Goal: Information Seeking & Learning: Check status

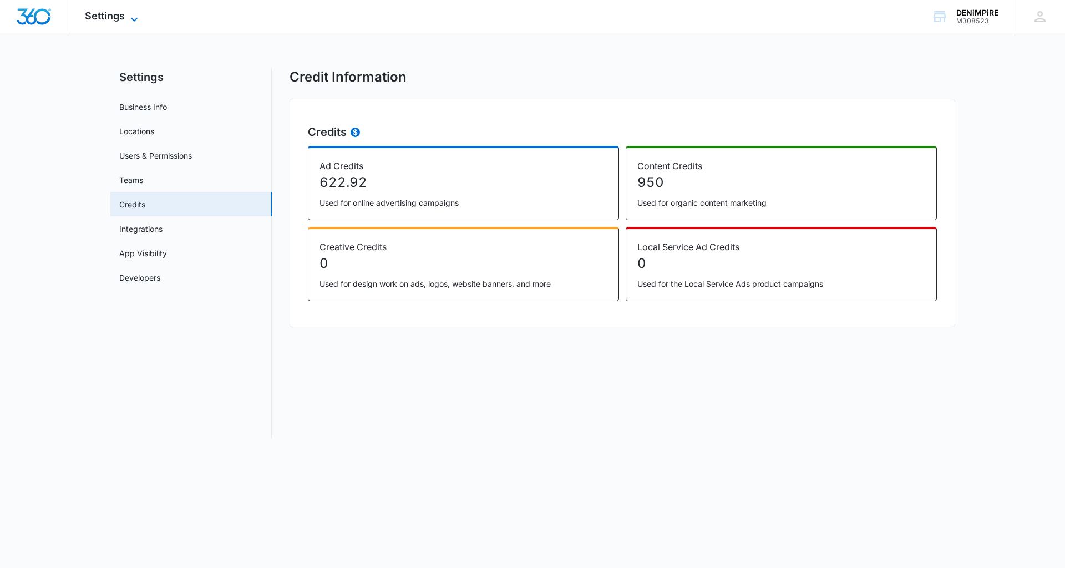
click at [136, 14] on icon at bounding box center [134, 19] width 13 height 13
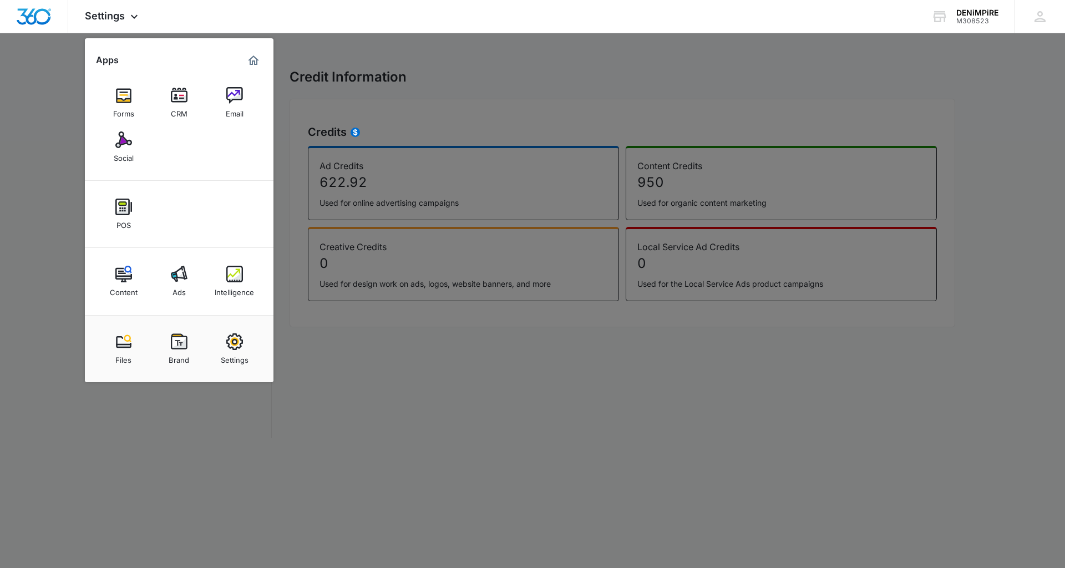
click at [480, 255] on div at bounding box center [532, 284] width 1065 height 568
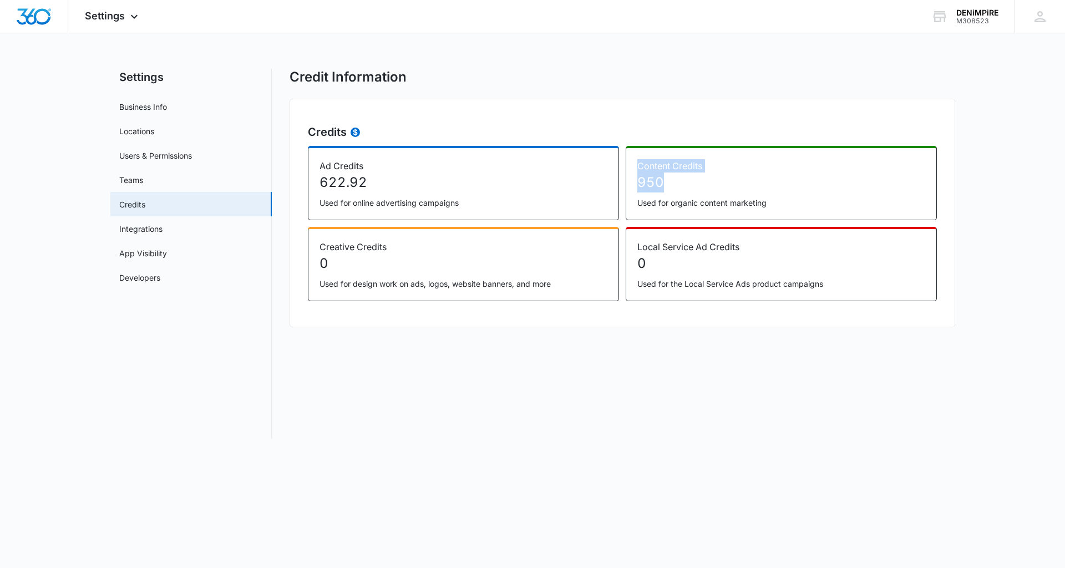
drag, startPoint x: 675, startPoint y: 182, endPoint x: 636, endPoint y: 168, distance: 41.2
click at [636, 168] on div "Content Credits 950 Used for organic content marketing" at bounding box center [781, 183] width 311 height 74
click at [666, 182] on div at bounding box center [697, 188] width 124 height 22
click at [683, 197] on div at bounding box center [697, 188] width 124 height 22
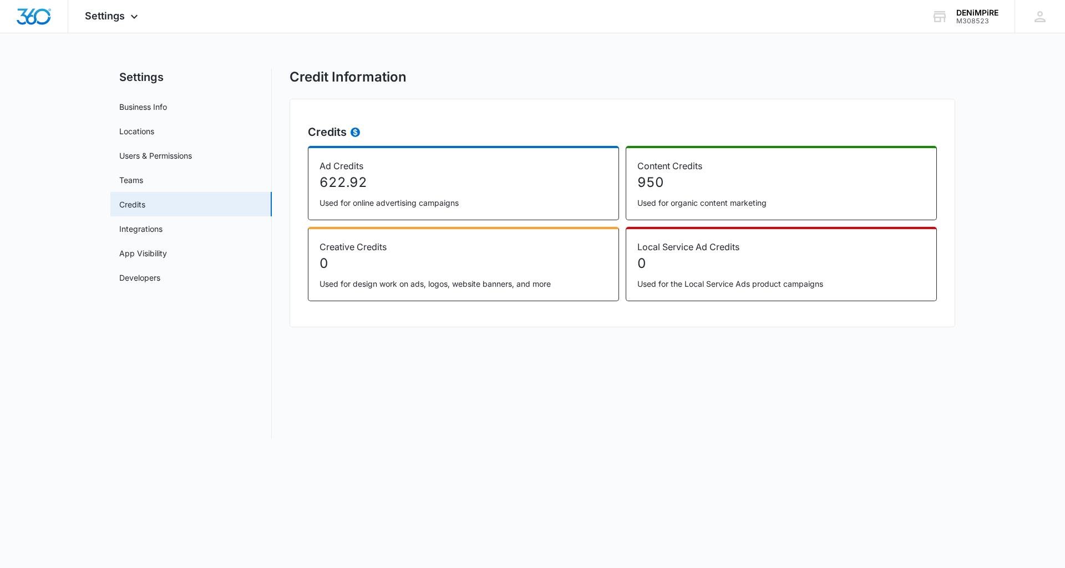
click at [694, 202] on p "Used for organic content marketing" at bounding box center [781, 203] width 288 height 12
click at [131, 9] on div "Settings Apps Forms CRM Email Social POS Content Ads Intelligence Files Brand S…" at bounding box center [112, 16] width 89 height 33
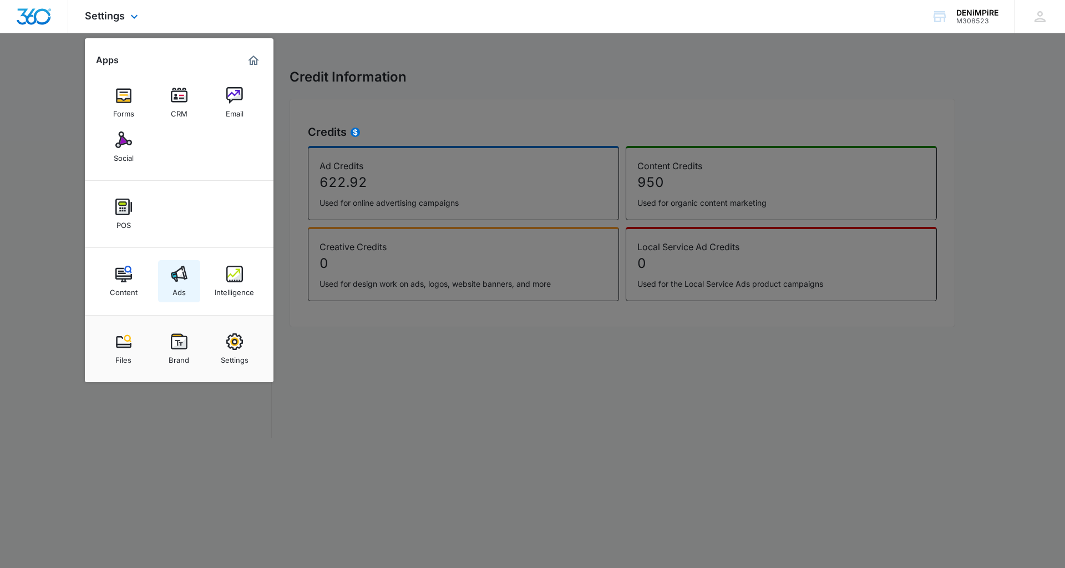
click at [178, 283] on div "Ads" at bounding box center [178, 289] width 13 height 14
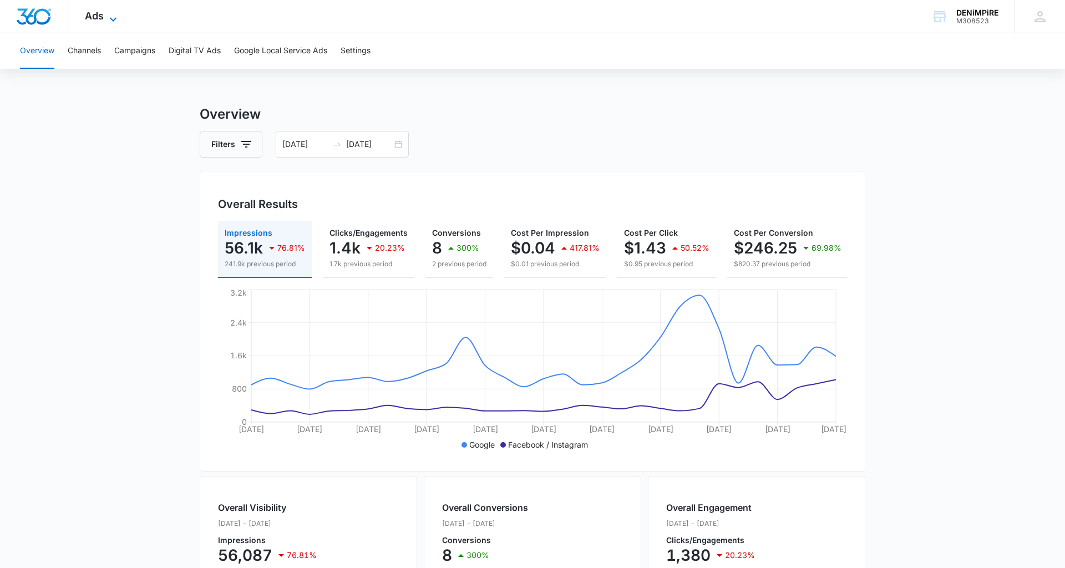
click at [115, 16] on icon at bounding box center [112, 19] width 13 height 13
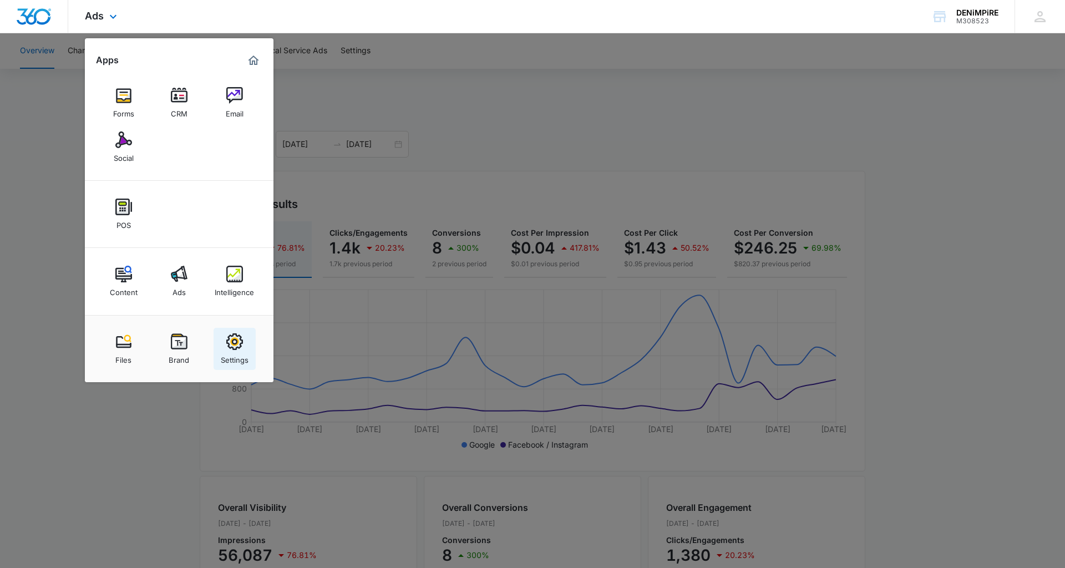
click at [240, 344] on img at bounding box center [234, 341] width 17 height 17
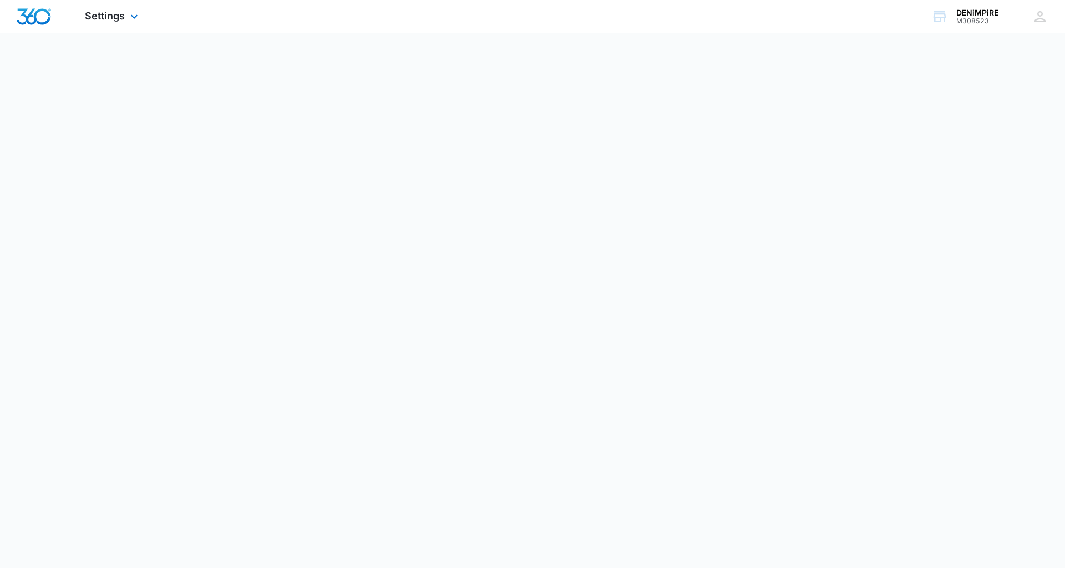
select select "45"
select select "US"
select select "America/Los_Angeles"
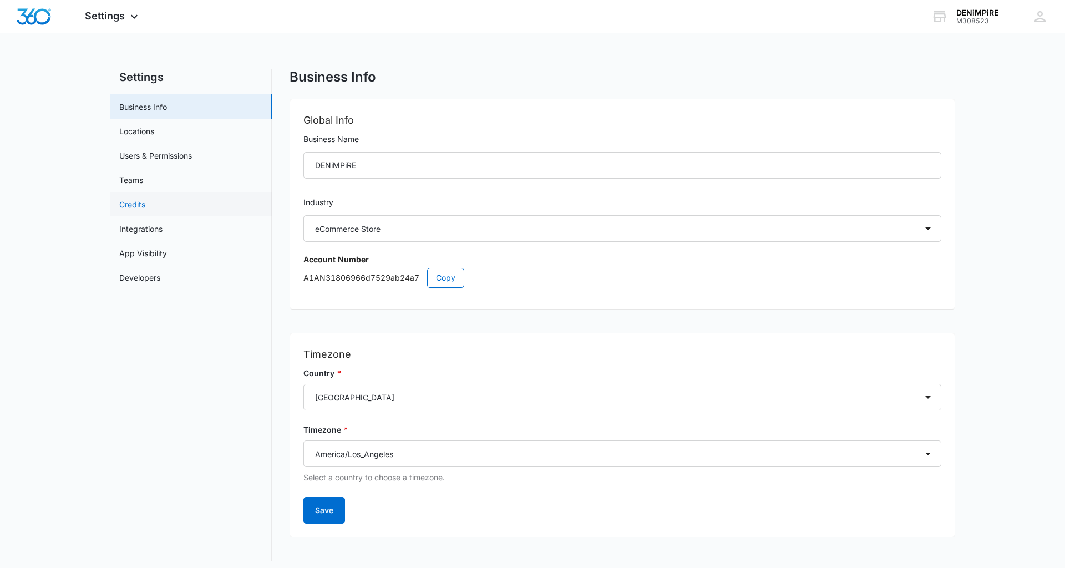
click at [145, 206] on link "Credits" at bounding box center [132, 205] width 26 height 12
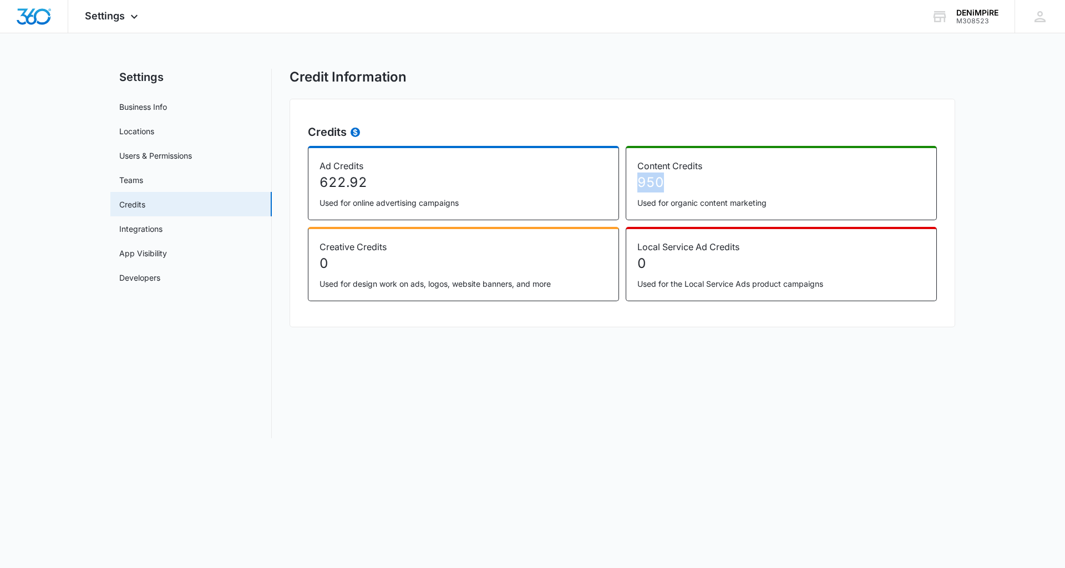
drag, startPoint x: 667, startPoint y: 184, endPoint x: 636, endPoint y: 184, distance: 31.1
click at [636, 184] on div "Content Credits 950 Used for organic content marketing" at bounding box center [781, 183] width 311 height 74
click at [653, 179] on p "950" at bounding box center [781, 182] width 288 height 20
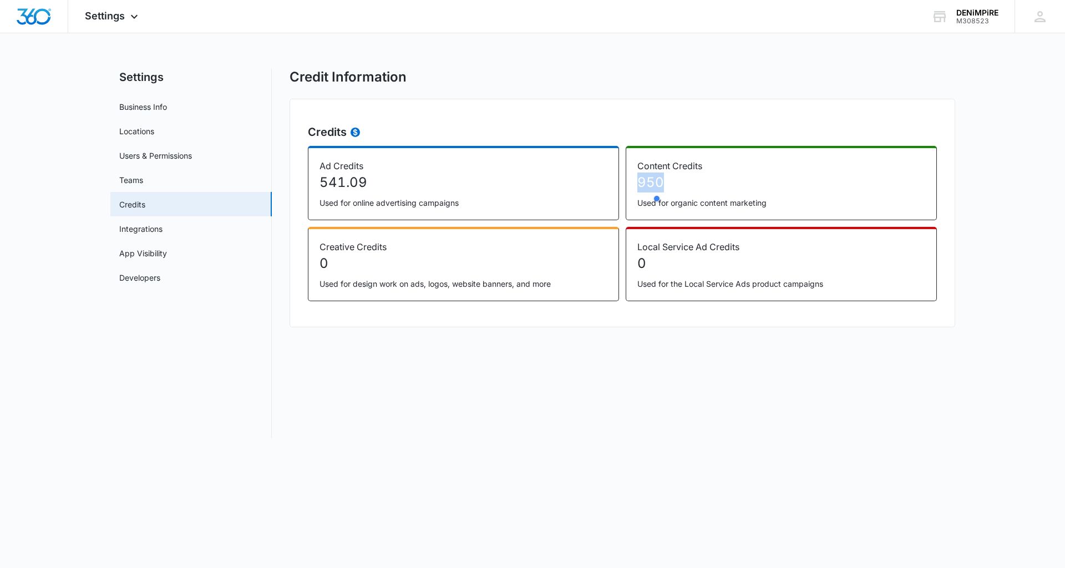
click at [690, 191] on div at bounding box center [714, 198] width 124 height 22
click at [670, 191] on div at bounding box center [714, 198] width 124 height 22
click at [661, 184] on p "950" at bounding box center [781, 182] width 288 height 20
drag, startPoint x: 661, startPoint y: 184, endPoint x: 639, endPoint y: 179, distance: 22.2
click at [639, 179] on p "950" at bounding box center [781, 182] width 288 height 20
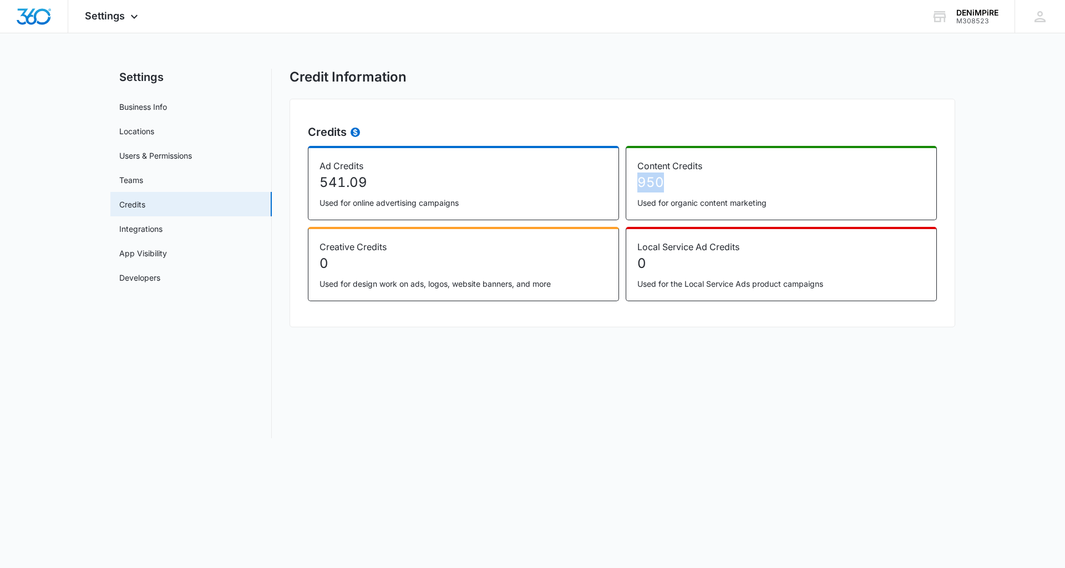
click at [639, 179] on p "950" at bounding box center [781, 182] width 288 height 20
drag, startPoint x: 639, startPoint y: 179, endPoint x: 666, endPoint y: 171, distance: 28.1
click at [666, 171] on div "Content Credits 950 Used for organic content marketing" at bounding box center [781, 183] width 311 height 74
click at [42, 23] on img "Dashboard" at bounding box center [33, 16] width 35 height 17
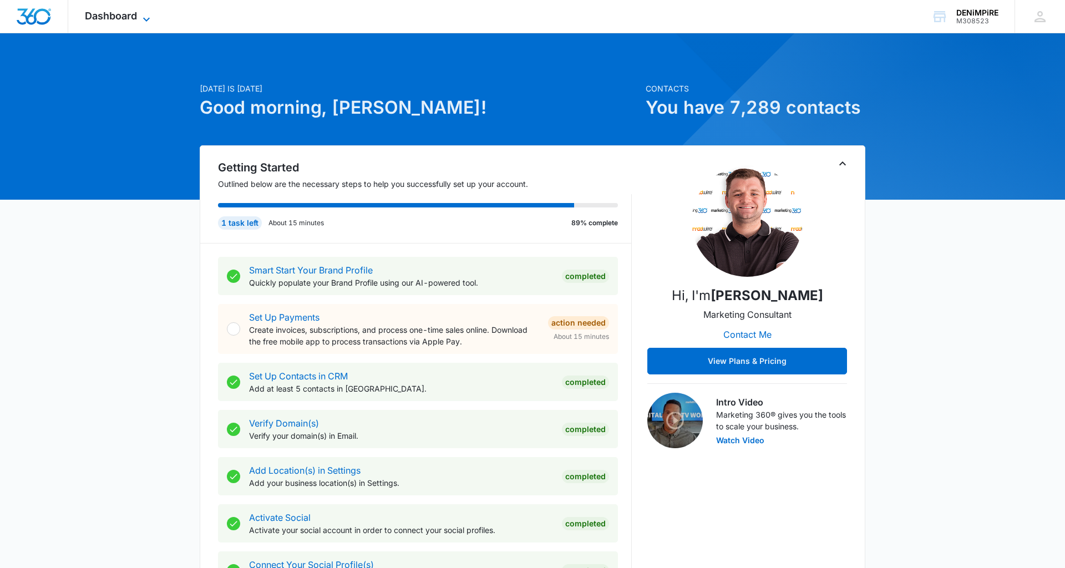
click at [146, 18] on icon at bounding box center [146, 19] width 13 height 13
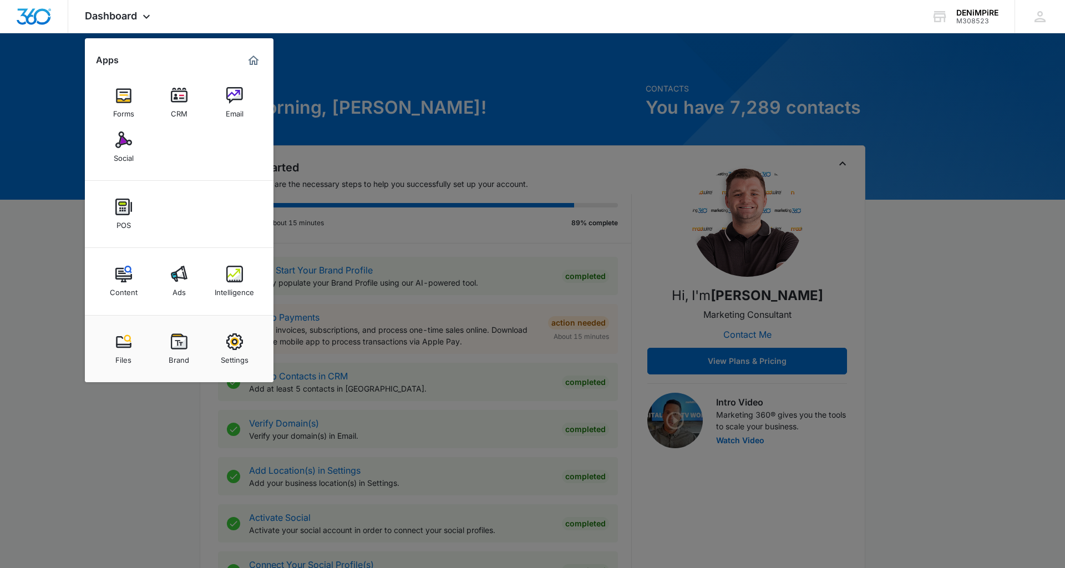
click at [334, 183] on div at bounding box center [532, 284] width 1065 height 568
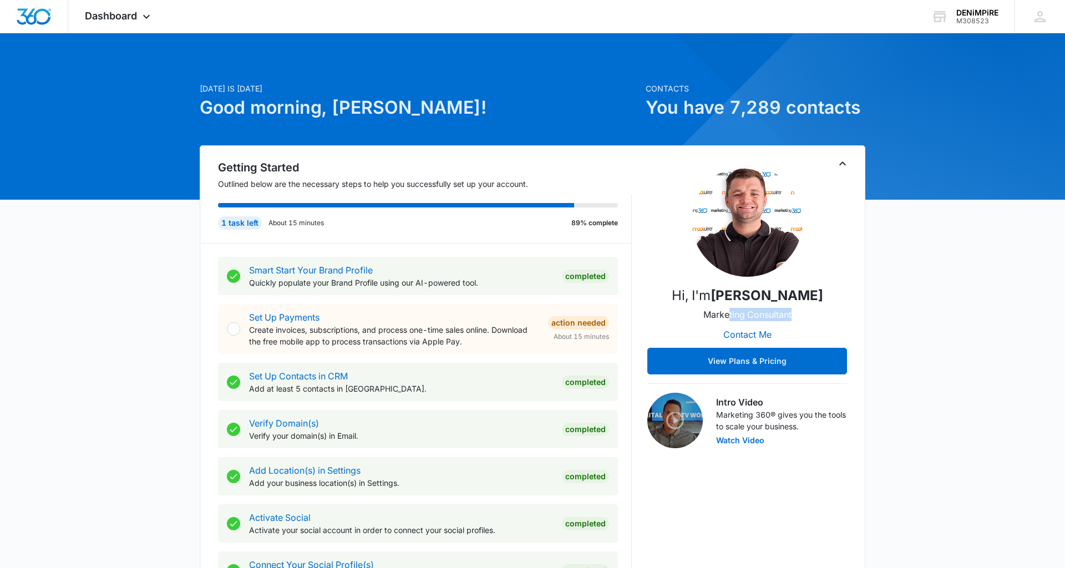
drag, startPoint x: 794, startPoint y: 312, endPoint x: 704, endPoint y: 306, distance: 90.1
click at [720, 307] on div "Hi, I'm Jordan Rotert Marketing Consultant Contact Me View Plans & Pricing" at bounding box center [747, 270] width 200 height 209
click at [695, 302] on p "Hi, I'm Jordan Rotert" at bounding box center [747, 296] width 151 height 20
click at [749, 295] on strong "Jordan Rotert" at bounding box center [767, 295] width 113 height 16
drag, startPoint x: 801, startPoint y: 313, endPoint x: 657, endPoint y: 292, distance: 145.2
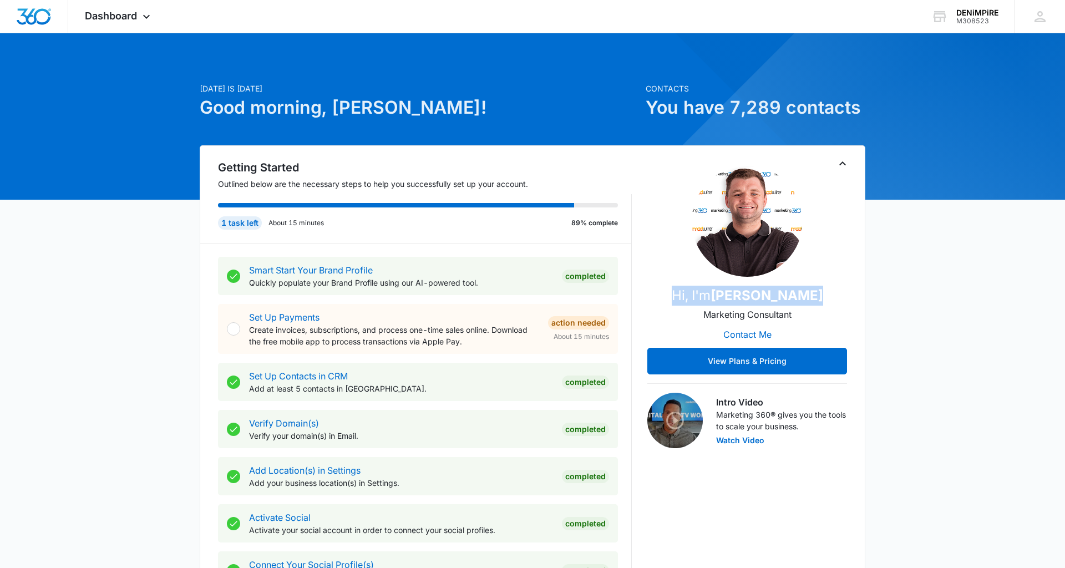
click at [657, 292] on div "Hi, I'm Jordan Rotert Marketing Consultant Contact Me View Plans & Pricing" at bounding box center [747, 270] width 200 height 209
click at [672, 282] on div "Hi, I'm Jordan Rotert Marketing Consultant Contact Me View Plans & Pricing" at bounding box center [747, 270] width 200 height 209
click at [47, 16] on img "Dashboard" at bounding box center [33, 16] width 35 height 17
click at [149, 16] on icon at bounding box center [146, 19] width 13 height 13
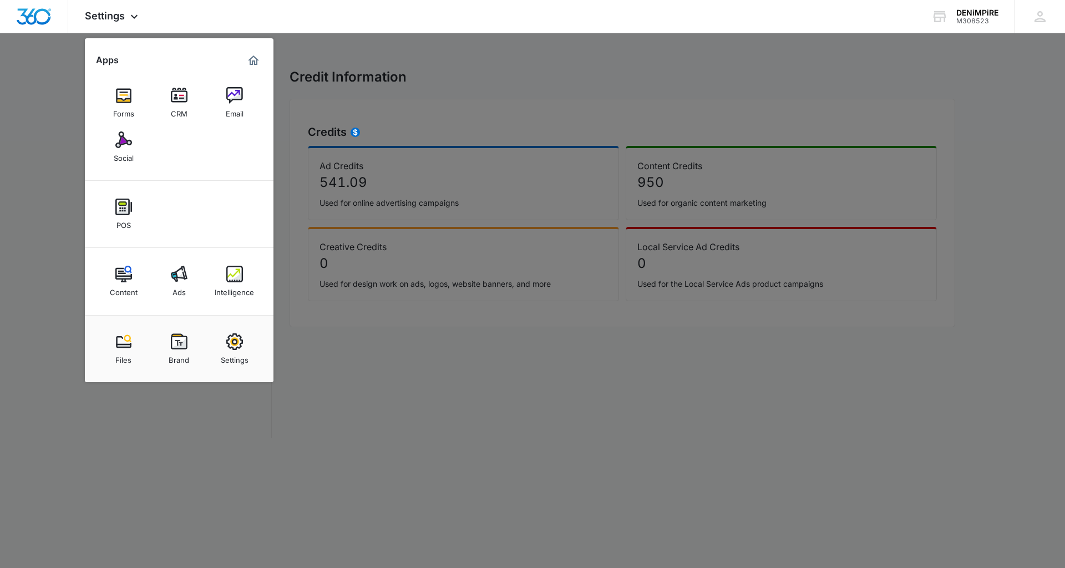
click at [405, 89] on div at bounding box center [532, 284] width 1065 height 568
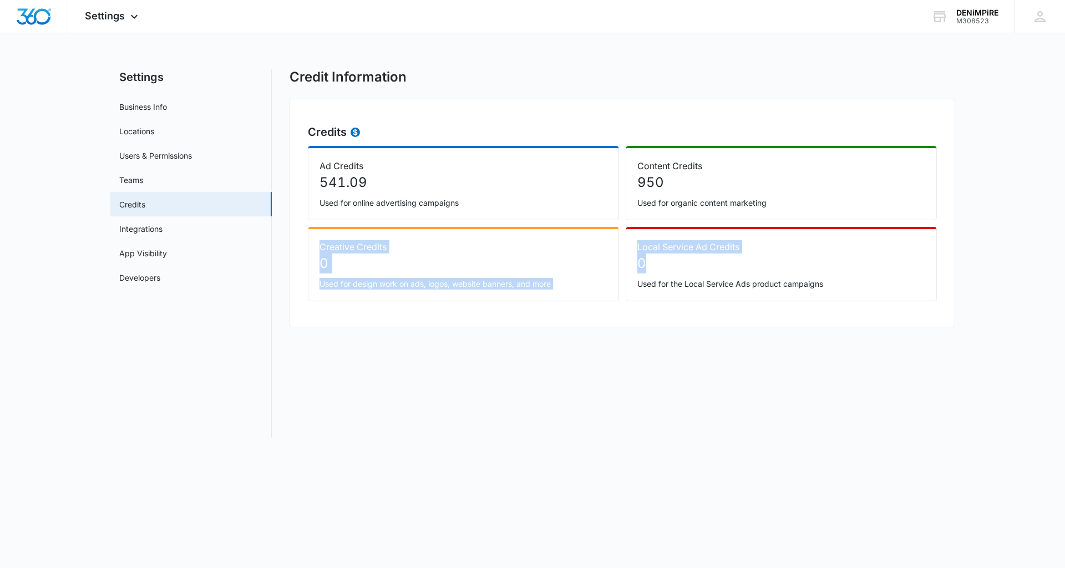
drag, startPoint x: 649, startPoint y: 261, endPoint x: 306, endPoint y: 246, distance: 343.1
click at [306, 246] on div "Credits Ad Credits 541.09 Used for online advertising campaigns Content Credits…" at bounding box center [623, 213] width 666 height 229
click at [405, 250] on p "Creative Credits" at bounding box center [463, 246] width 288 height 13
drag, startPoint x: 848, startPoint y: 288, endPoint x: 297, endPoint y: 229, distance: 554.0
click at [297, 229] on div "Credits Ad Credits 541.09 Used for online advertising campaigns Content Credits…" at bounding box center [623, 213] width 666 height 229
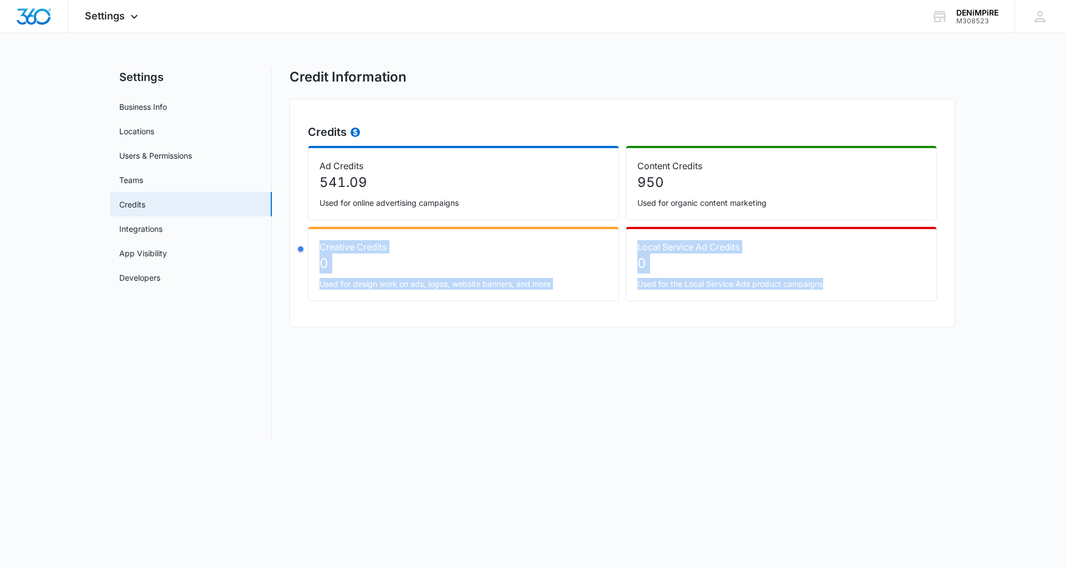
click at [715, 259] on p "0" at bounding box center [781, 263] width 288 height 20
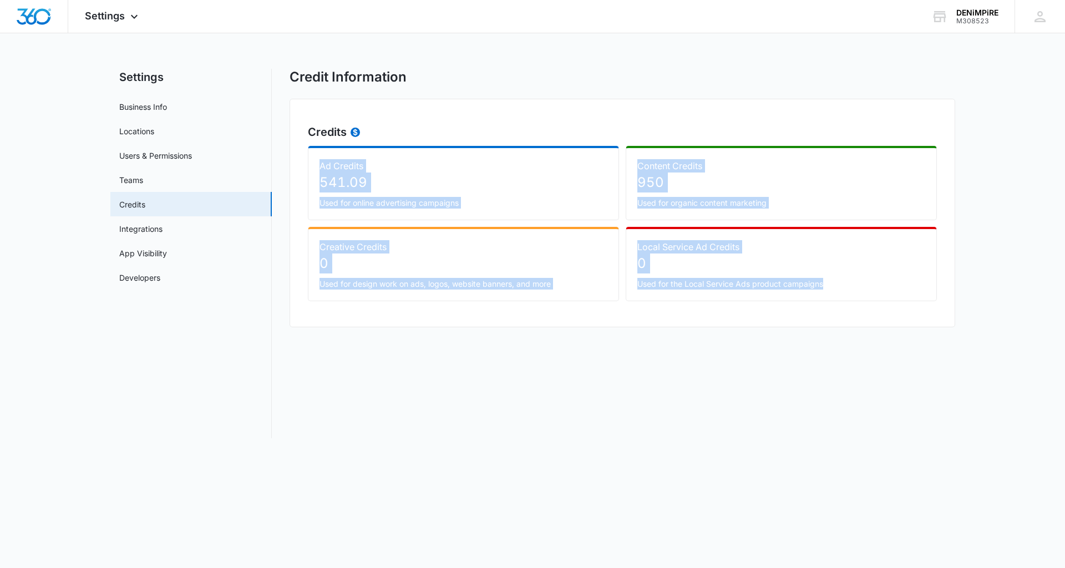
drag, startPoint x: 841, startPoint y: 285, endPoint x: 307, endPoint y: 164, distance: 547.2
click at [308, 164] on div "Ad Credits 541.09 Used for online advertising campaigns Content Credits 950 Use…" at bounding box center [622, 223] width 629 height 155
click at [515, 189] on p "541.09" at bounding box center [463, 182] width 288 height 20
drag, startPoint x: 840, startPoint y: 287, endPoint x: 319, endPoint y: 165, distance: 535.3
click at [319, 165] on div "Ad Credits 541.09 Used for online advertising campaigns Content Credits 950 Use…" at bounding box center [622, 223] width 629 height 155
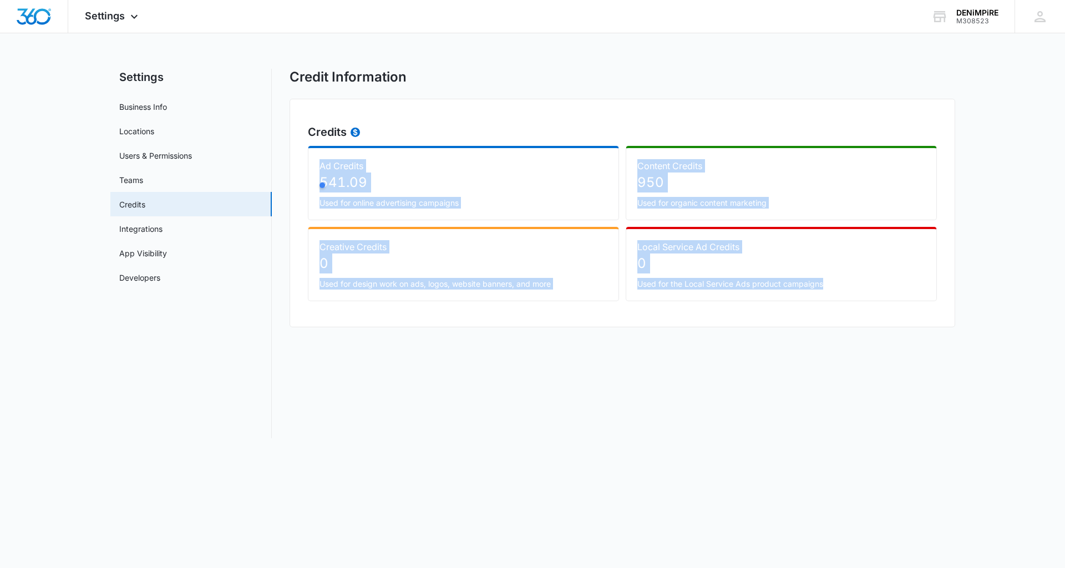
click at [507, 185] on p "541.09" at bounding box center [463, 182] width 288 height 20
drag, startPoint x: 840, startPoint y: 287, endPoint x: 310, endPoint y: 170, distance: 543.0
click at [310, 170] on div "Ad Credits 541.09 Used for online advertising campaigns Content Credits 950 Use…" at bounding box center [622, 223] width 629 height 155
click at [460, 187] on p "541.09" at bounding box center [463, 182] width 288 height 20
drag, startPoint x: 830, startPoint y: 288, endPoint x: 366, endPoint y: 187, distance: 474.4
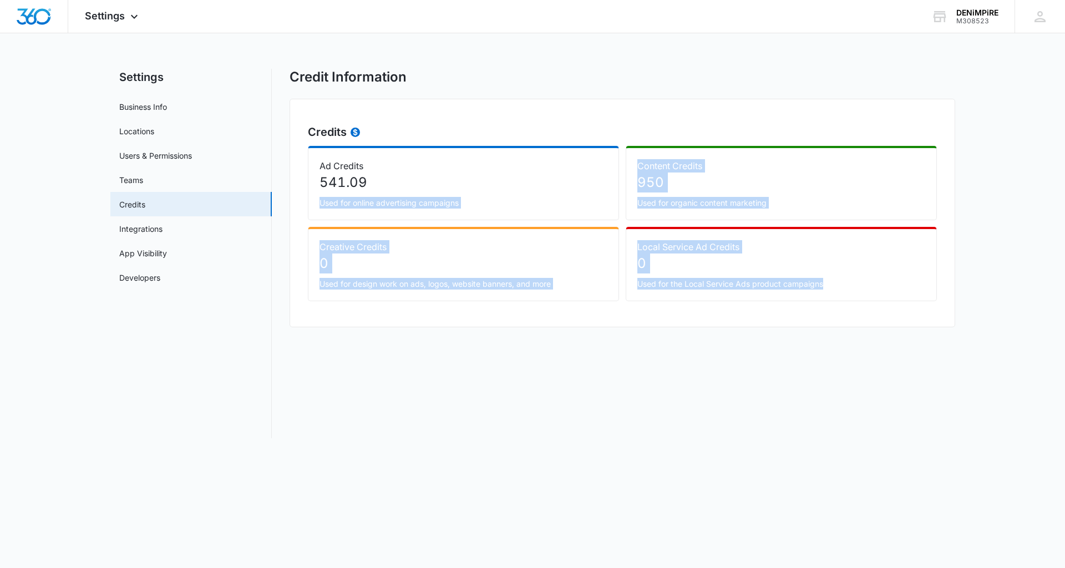
click at [366, 187] on div "Ad Credits 541.09 Used for online advertising campaigns Content Credits 950 Use…" at bounding box center [622, 223] width 629 height 155
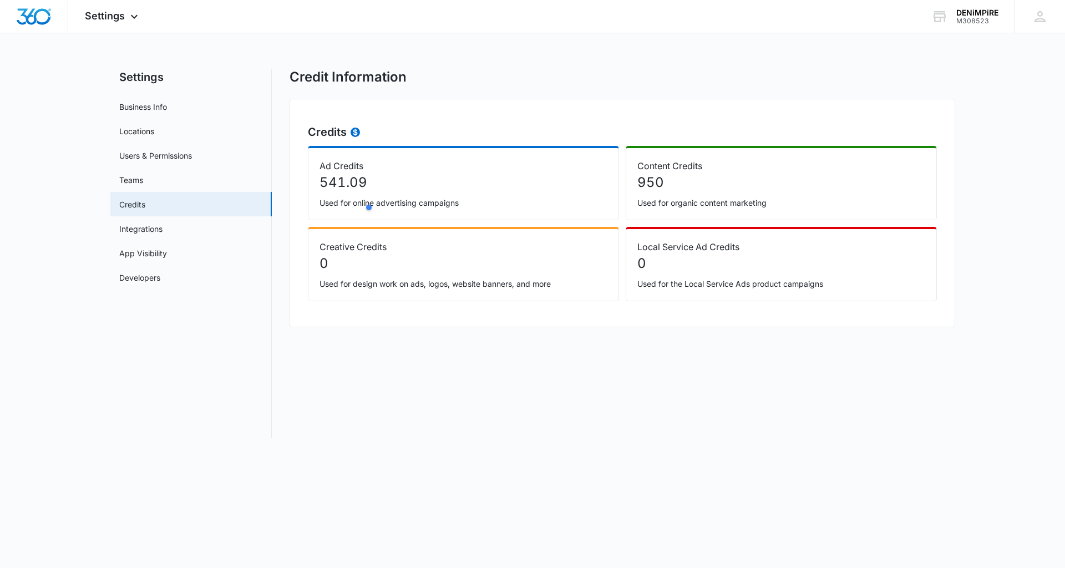
click at [410, 169] on p "Ad Credits" at bounding box center [463, 165] width 288 height 13
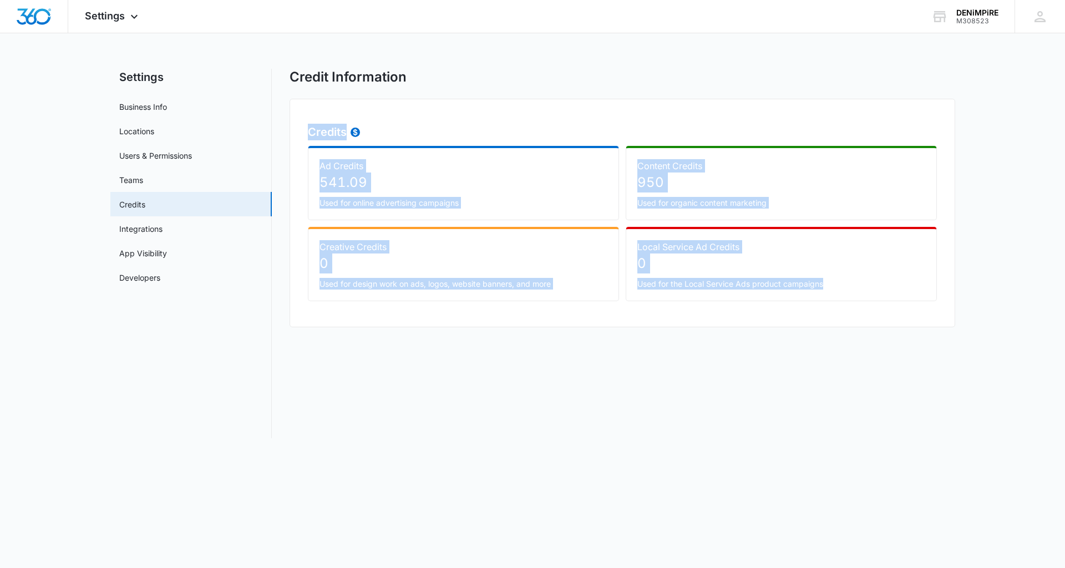
drag, startPoint x: 828, startPoint y: 282, endPoint x: 299, endPoint y: 130, distance: 550.7
click at [299, 130] on div "Credits Ad Credits 541.09 Used for online advertising campaigns Content Credits…" at bounding box center [623, 213] width 666 height 229
click at [428, 126] on h2 "Credits" at bounding box center [622, 132] width 629 height 17
drag, startPoint x: 831, startPoint y: 284, endPoint x: 314, endPoint y: 159, distance: 531.8
click at [314, 159] on div "Ad Credits 541.09 Used for online advertising campaigns Content Credits 950 Use…" at bounding box center [622, 223] width 629 height 155
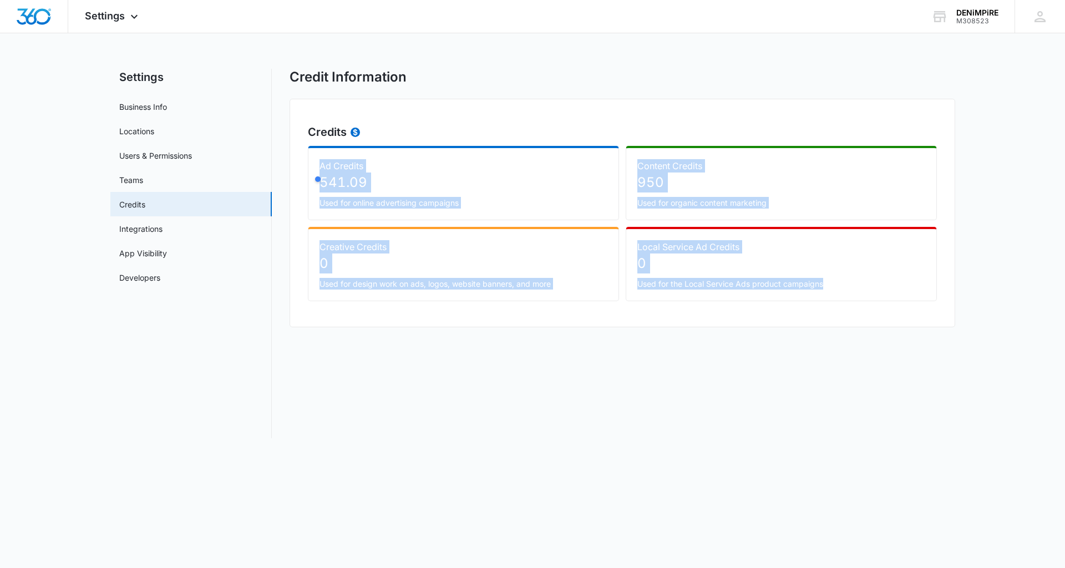
click at [450, 184] on p "541.09" at bounding box center [463, 182] width 288 height 20
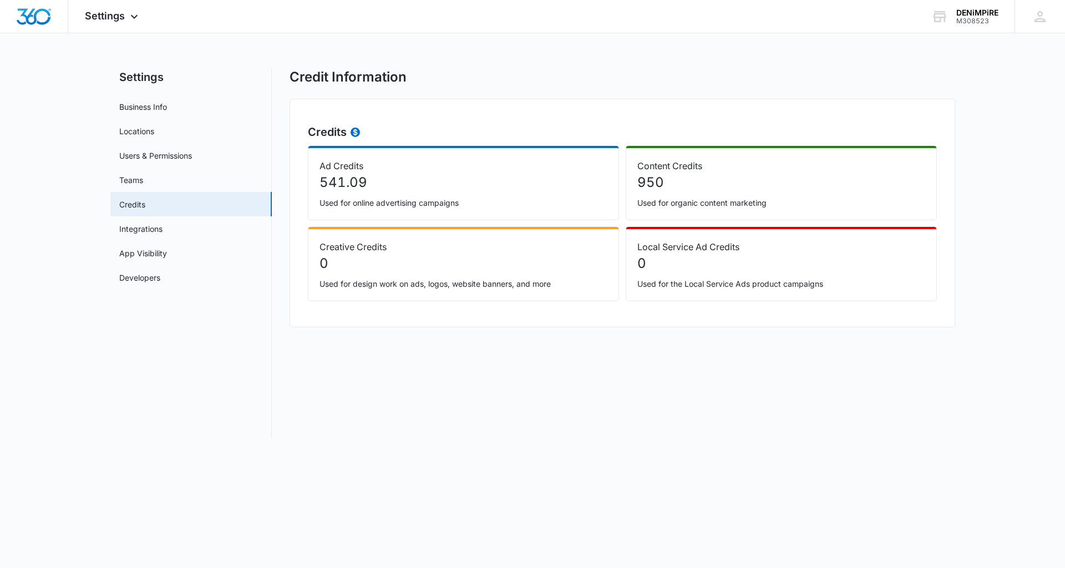
click at [557, 271] on p "0" at bounding box center [463, 263] width 288 height 20
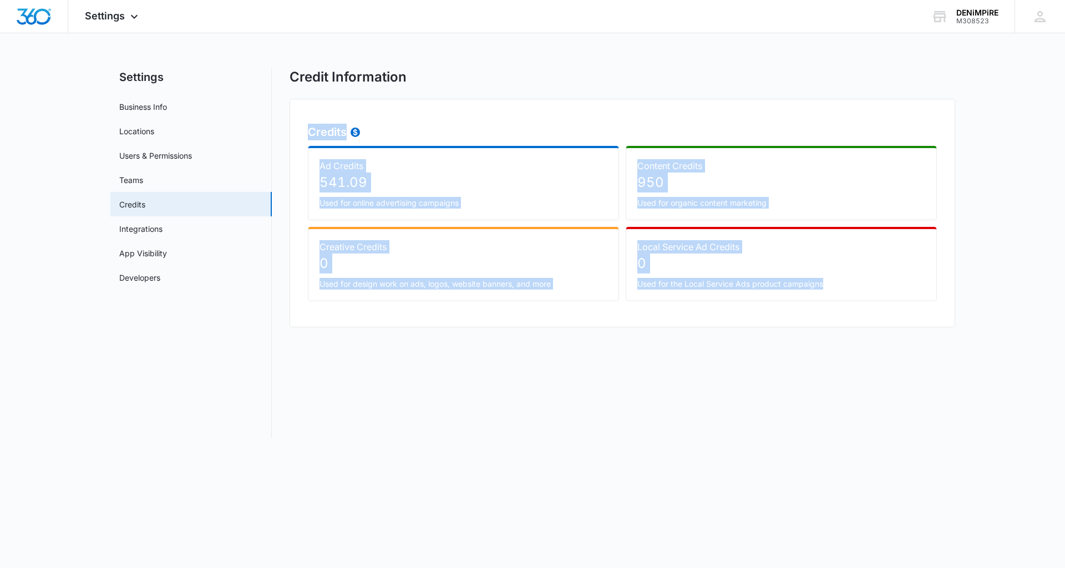
drag, startPoint x: 834, startPoint y: 292, endPoint x: 297, endPoint y: 126, distance: 561.9
click at [297, 126] on div "Credits Ad Credits 541.09 Used for online advertising campaigns Content Credits…" at bounding box center [623, 213] width 666 height 229
click at [47, 23] on img "Dashboard" at bounding box center [33, 16] width 35 height 17
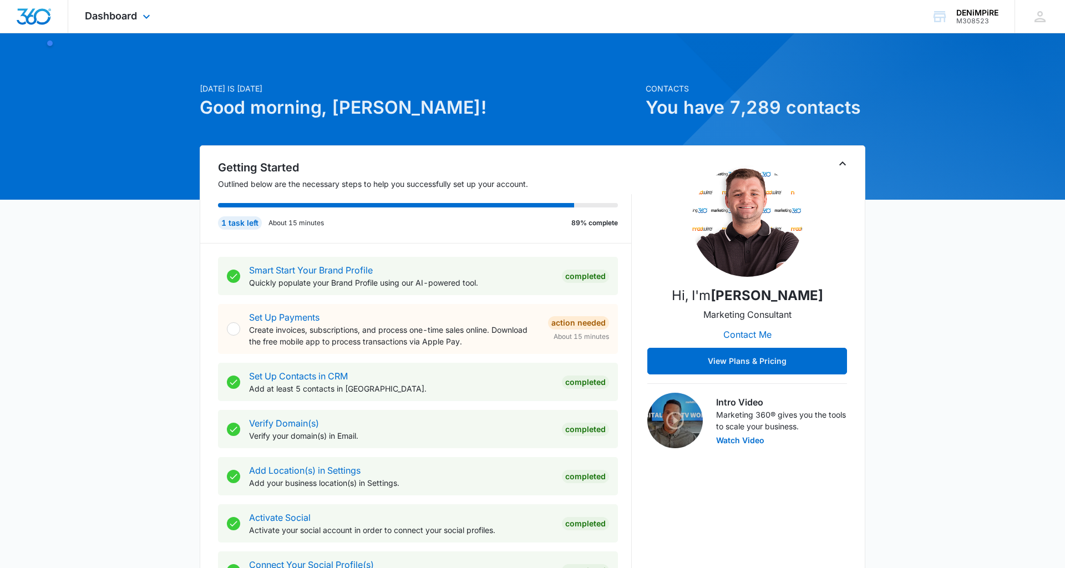
click at [37, 12] on img "Dashboard" at bounding box center [33, 16] width 35 height 17
click at [143, 16] on icon at bounding box center [146, 19] width 13 height 13
